Goal: Find specific page/section: Find specific page/section

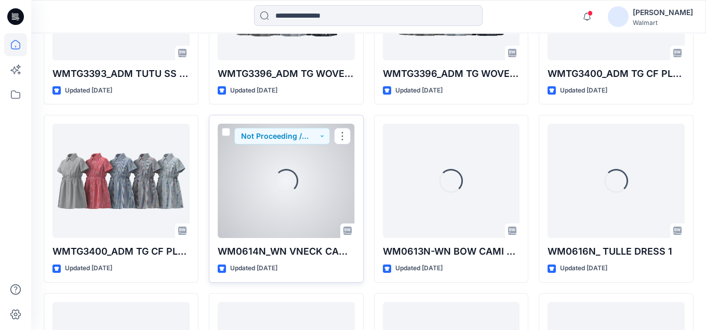
scroll to position [1223, 0]
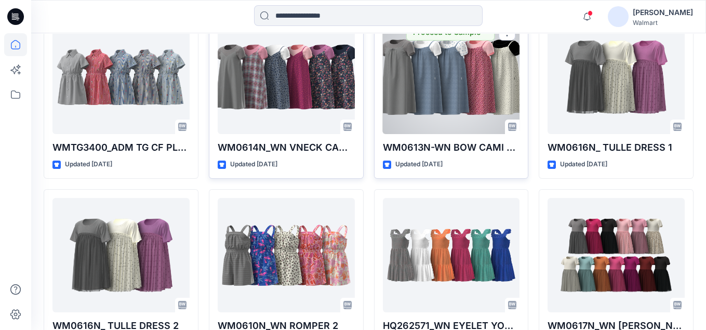
click at [446, 89] on div at bounding box center [451, 77] width 137 height 114
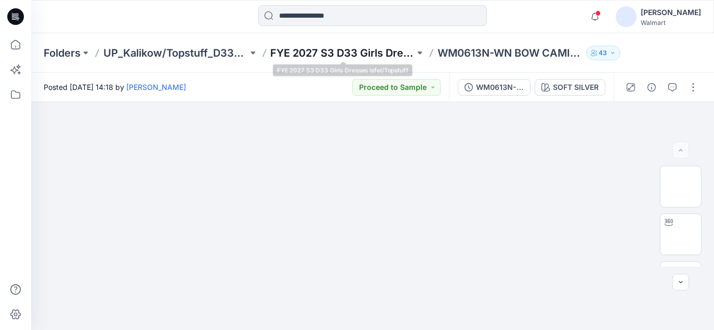
click at [351, 52] on p "FYE 2027 S3 D33 Girls Dresses Isfel/Topstuff" at bounding box center [343, 53] width 144 height 15
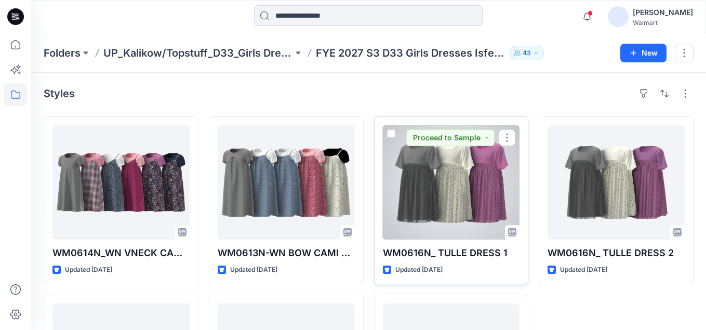
click at [425, 178] on div at bounding box center [451, 182] width 137 height 114
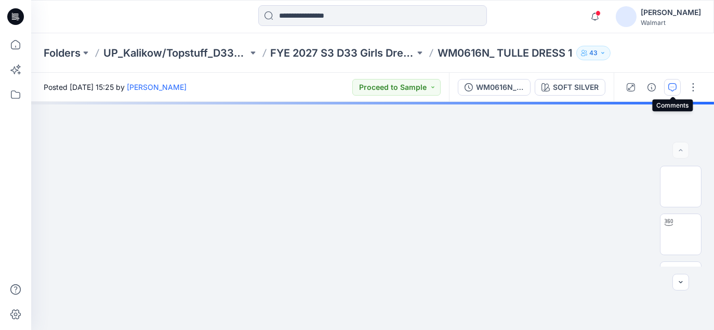
click at [674, 87] on icon "button" at bounding box center [672, 87] width 8 height 8
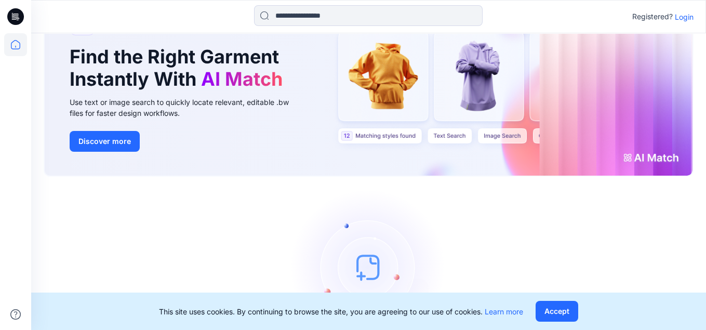
scroll to position [114, 0]
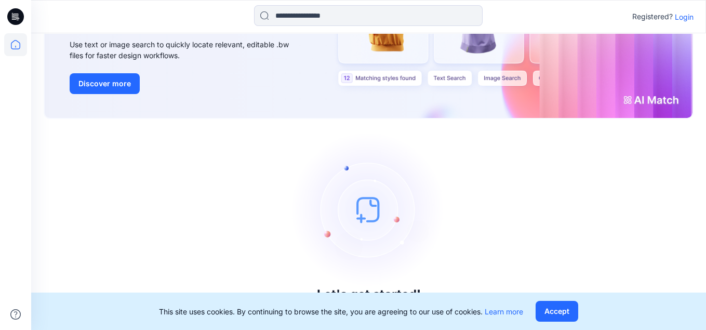
click at [564, 321] on div "This site uses cookies. By continuing to browse the site, you are agreeing to o…" at bounding box center [368, 310] width 675 height 37
click at [561, 315] on button "Accept" at bounding box center [556, 311] width 43 height 21
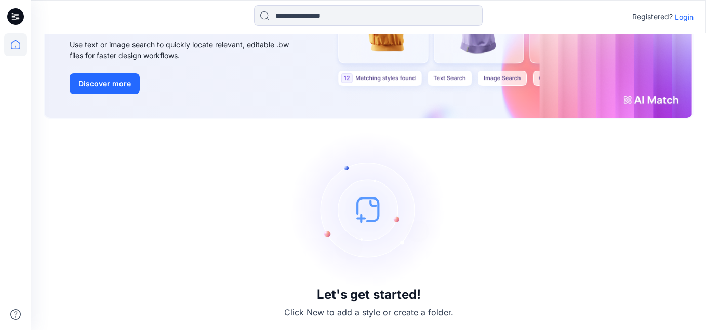
click at [678, 20] on p "Login" at bounding box center [684, 16] width 19 height 11
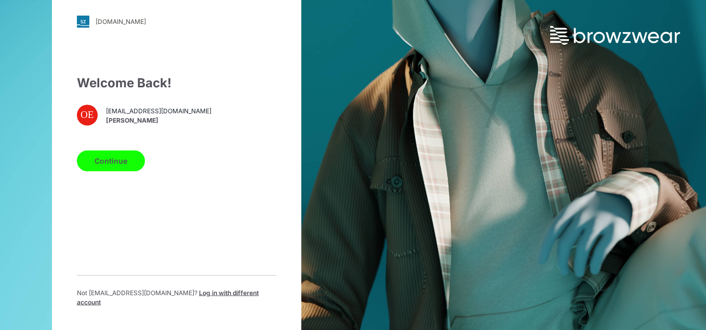
click at [96, 169] on button "Continue" at bounding box center [111, 160] width 68 height 21
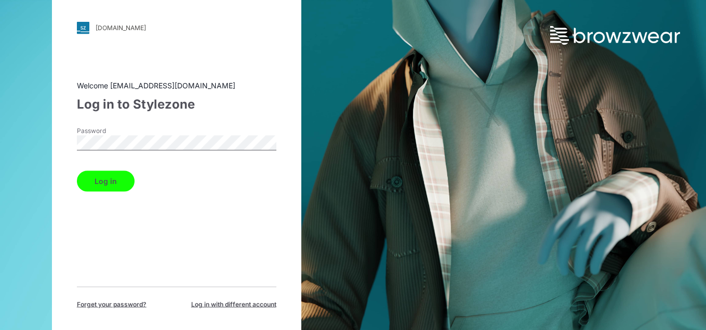
click at [97, 184] on button "Log in" at bounding box center [106, 180] width 58 height 21
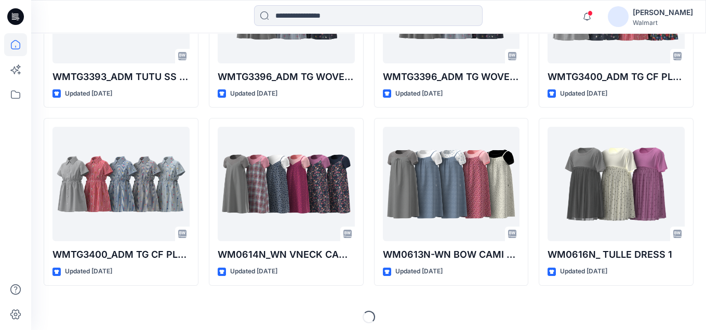
scroll to position [1120, 0]
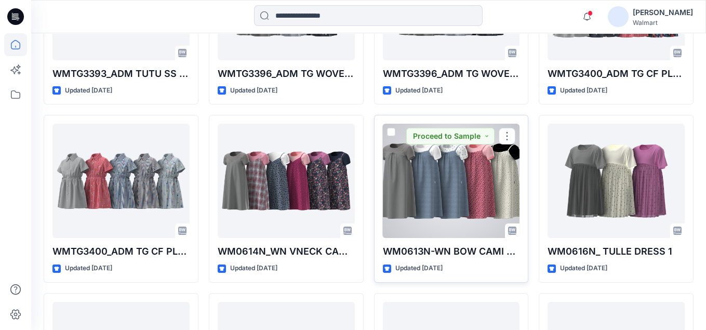
click at [406, 178] on div at bounding box center [451, 181] width 137 height 114
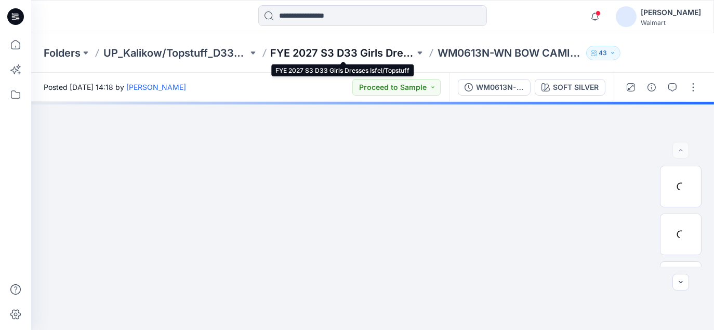
click at [334, 53] on p "FYE 2027 S3 D33 Girls Dresses Isfel/Topstuff" at bounding box center [343, 53] width 144 height 15
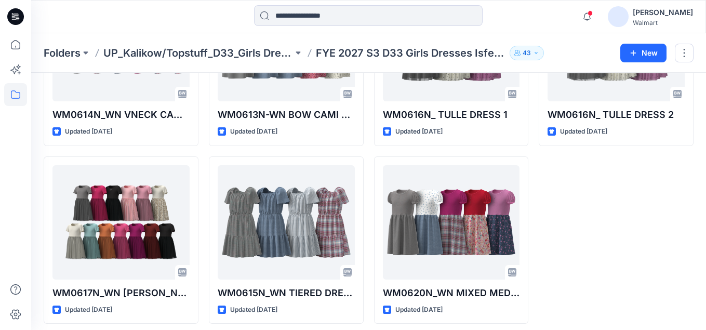
scroll to position [143, 0]
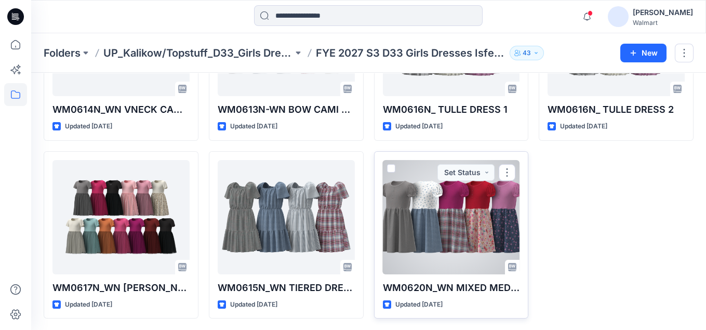
click at [464, 214] on div at bounding box center [451, 217] width 137 height 114
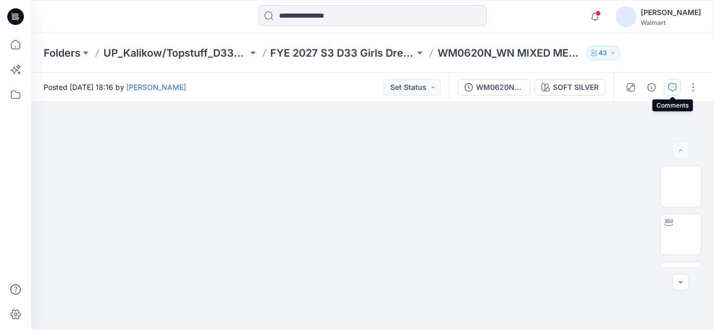
click at [671, 89] on icon "button" at bounding box center [672, 87] width 8 height 8
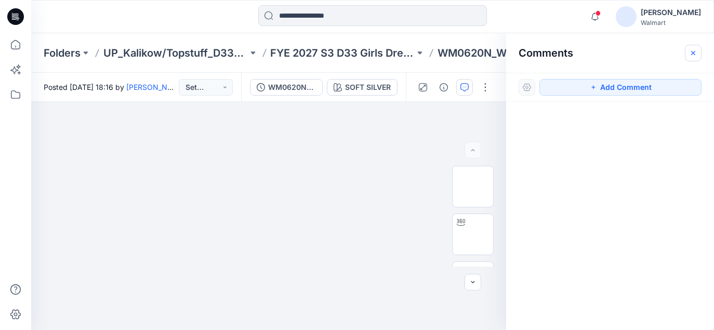
click at [689, 51] on icon "button" at bounding box center [693, 53] width 8 height 8
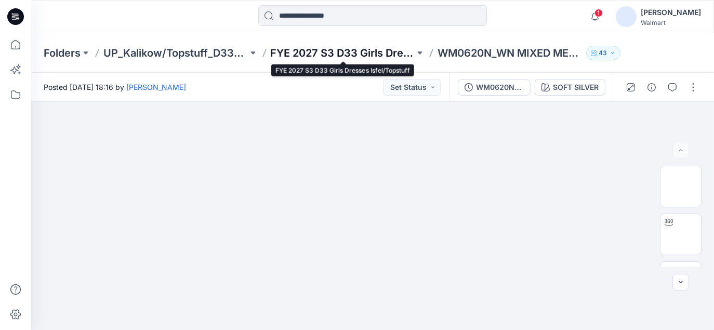
click at [371, 51] on p "FYE 2027 S3 D33 Girls Dresses Isfel/Topstuff" at bounding box center [343, 53] width 144 height 15
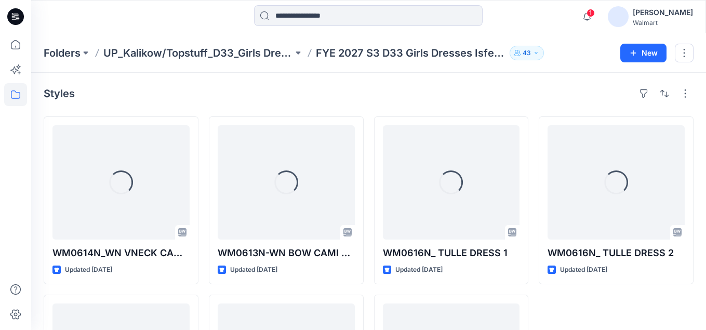
click at [546, 84] on div "Styles Loading... WM0614N_WN VNECK CAMI DRESS Updated 4 days ago Loading... WM0…" at bounding box center [368, 273] width 675 height 401
click at [559, 62] on div "Folders UP_Kalikow/Topstuff_D33_Girls Dresses FYE 2027 S3 D33 Girls Dresses Isf…" at bounding box center [368, 52] width 675 height 39
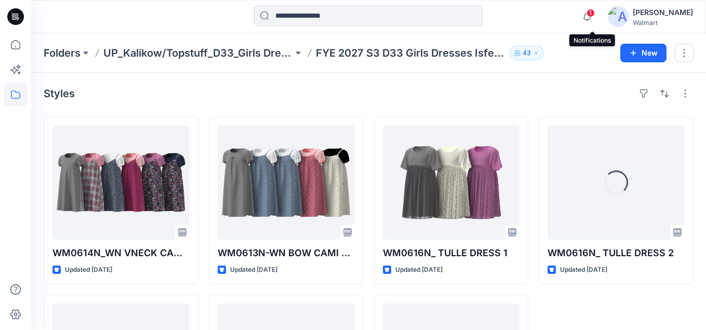
click at [591, 11] on span "1" at bounding box center [590, 13] width 8 height 8
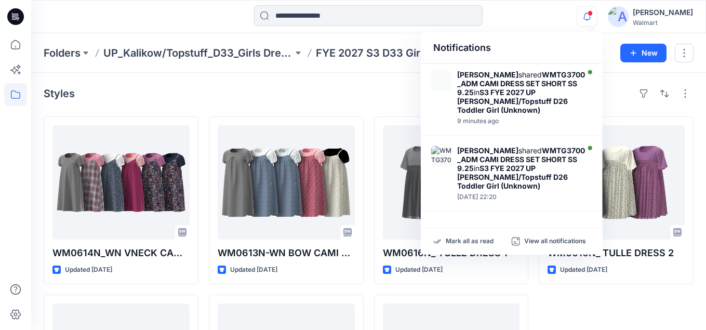
click at [557, 24] on div "Notifications Grace Vergara shared WMTG3700_ADM CAMI DRESS SET SHORT SS 9.25 in…" at bounding box center [368, 16] width 674 height 23
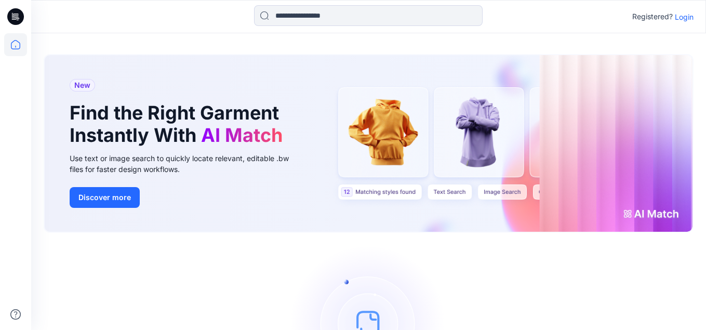
click at [325, 305] on img at bounding box center [369, 323] width 156 height 156
